Goal: Task Accomplishment & Management: Use online tool/utility

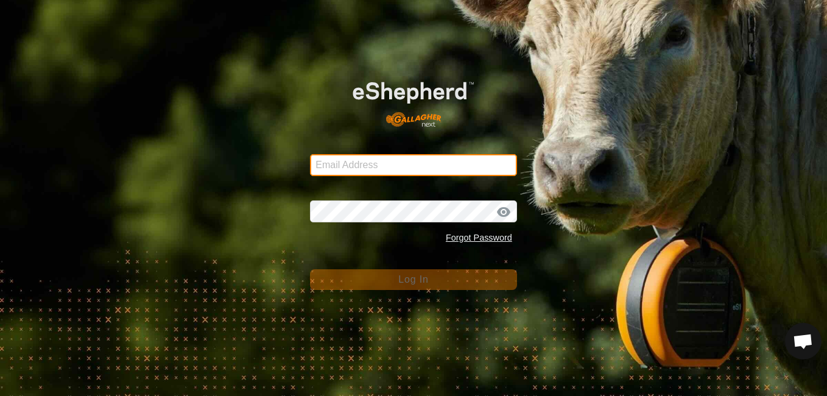
type input "[EMAIL_ADDRESS][DOMAIN_NAME]"
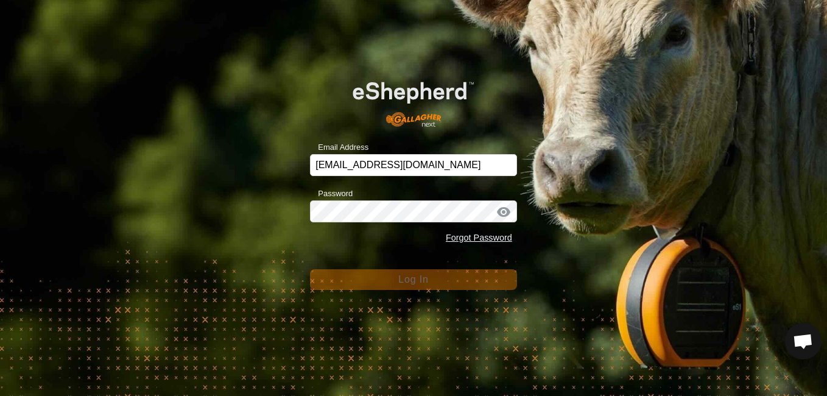
click at [435, 280] on button "Log In" at bounding box center [413, 279] width 207 height 21
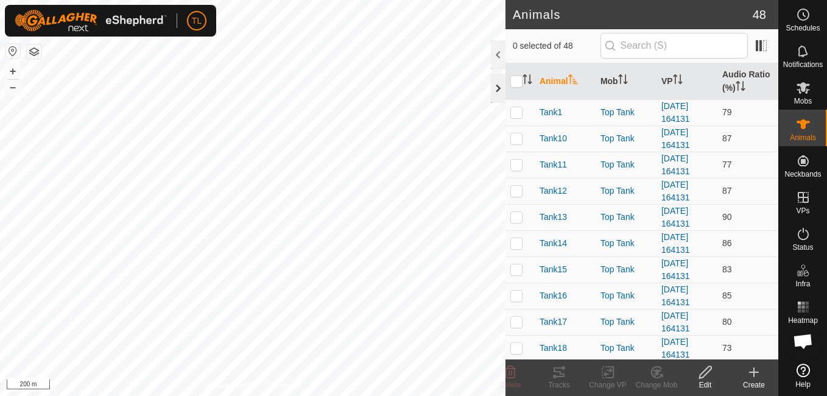
click at [494, 83] on div at bounding box center [498, 88] width 15 height 29
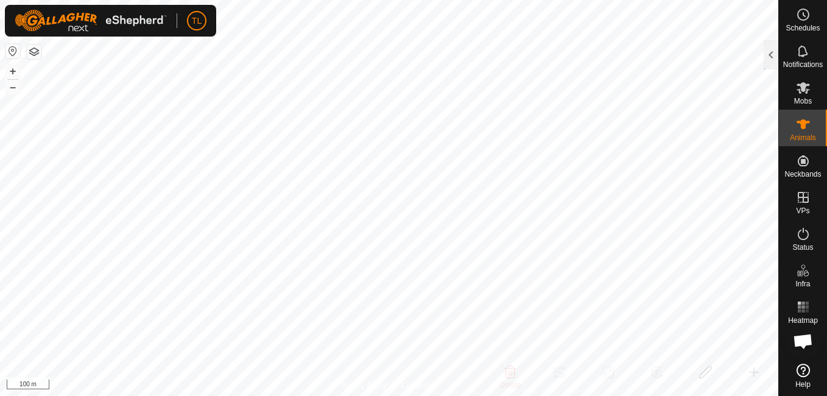
click at [325, 0] on html "TL Schedules Notifications Mobs Animals Neckbands VPs Status Infra Heatmap Help…" at bounding box center [413, 198] width 827 height 396
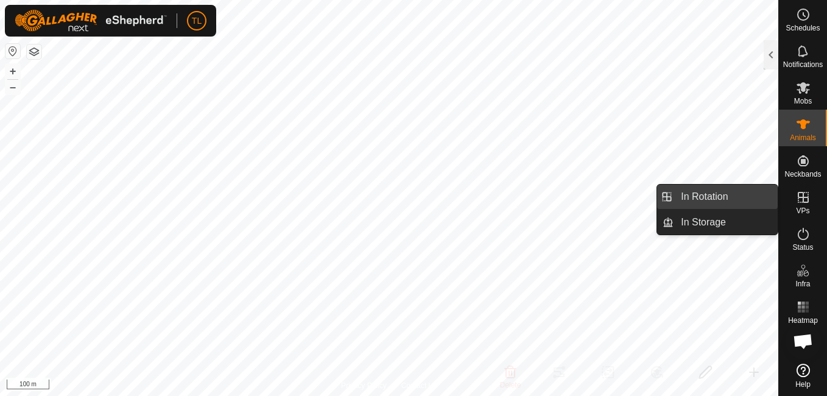
click at [715, 188] on link "In Rotation" at bounding box center [725, 196] width 104 height 24
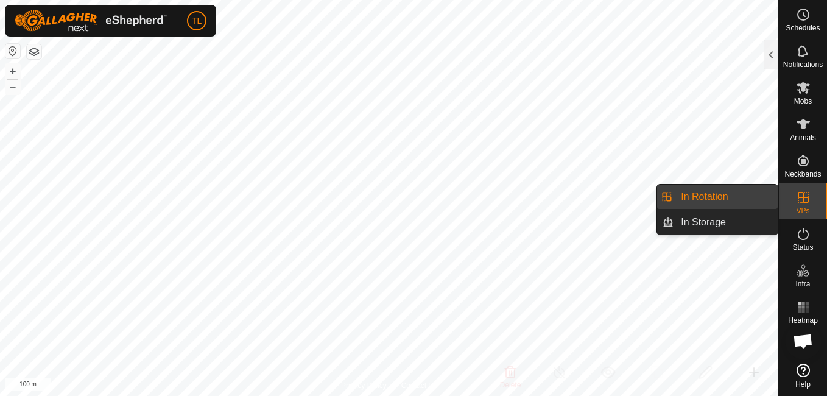
click at [711, 196] on link "In Rotation" at bounding box center [725, 196] width 104 height 24
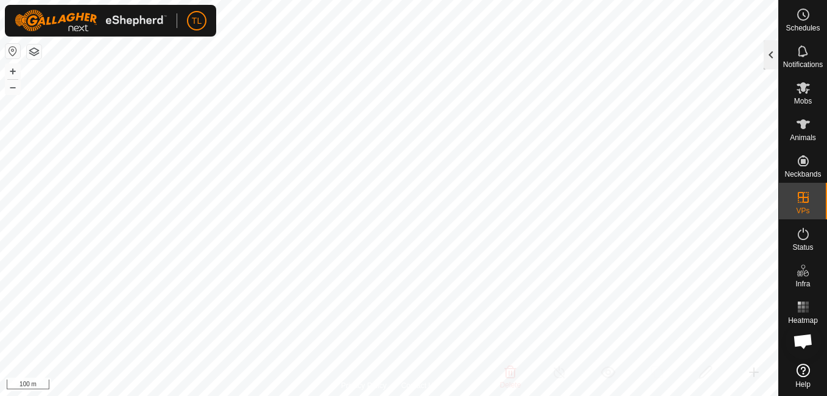
click at [765, 54] on div at bounding box center [770, 54] width 15 height 29
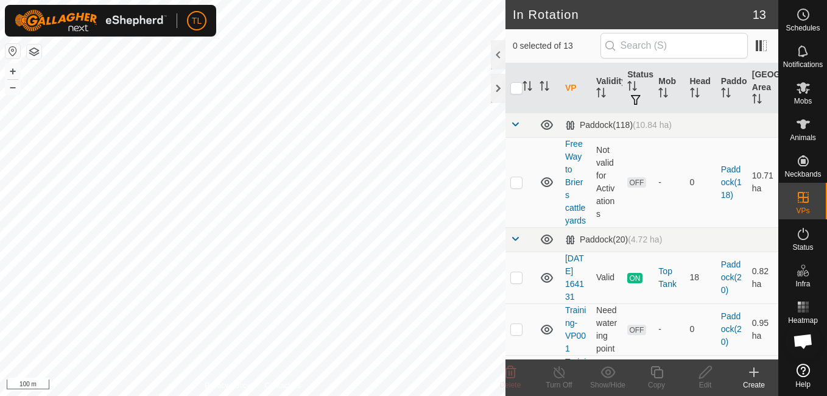
click at [755, 374] on icon at bounding box center [753, 372] width 15 height 15
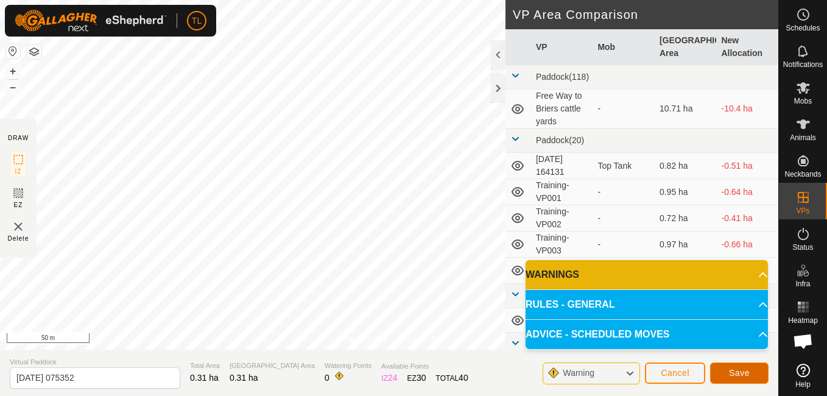
click at [729, 370] on button "Save" at bounding box center [739, 372] width 58 height 21
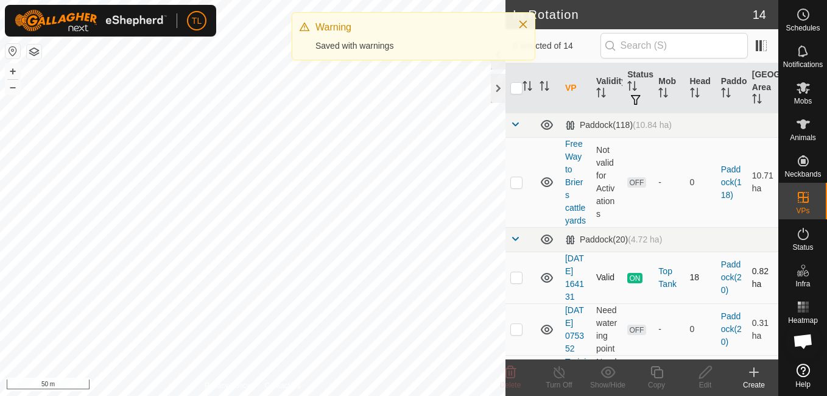
click at [583, 300] on div "In Rotation 14 0 selected of 14 VP Validity Status Mob Head Paddock Grazing Are…" at bounding box center [389, 198] width 778 height 396
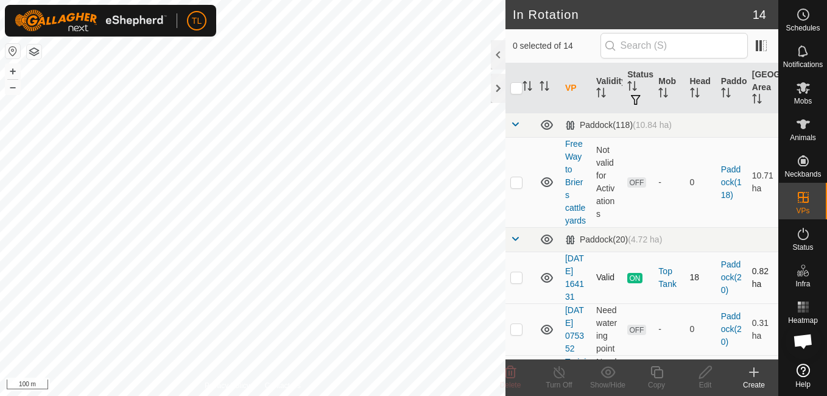
click at [563, 318] on div "In Rotation 14 0 selected of 14 VP Validity Status Mob Head Paddock Grazing Are…" at bounding box center [389, 198] width 778 height 396
click at [751, 372] on icon at bounding box center [753, 372] width 9 height 0
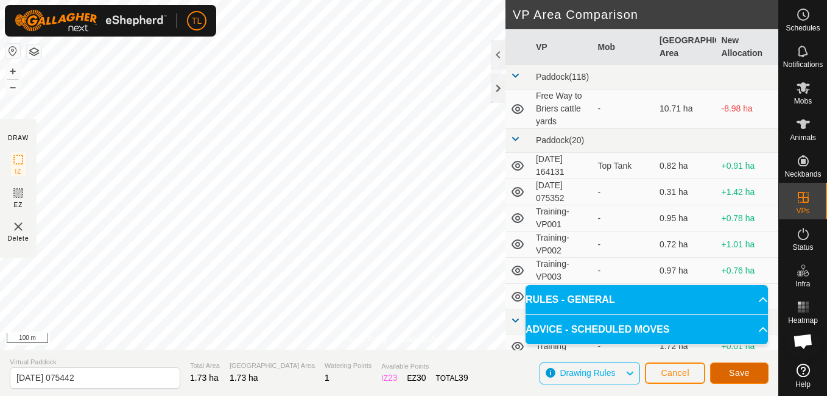
click at [742, 369] on span "Save" at bounding box center [739, 373] width 21 height 10
